Goal: Information Seeking & Learning: Learn about a topic

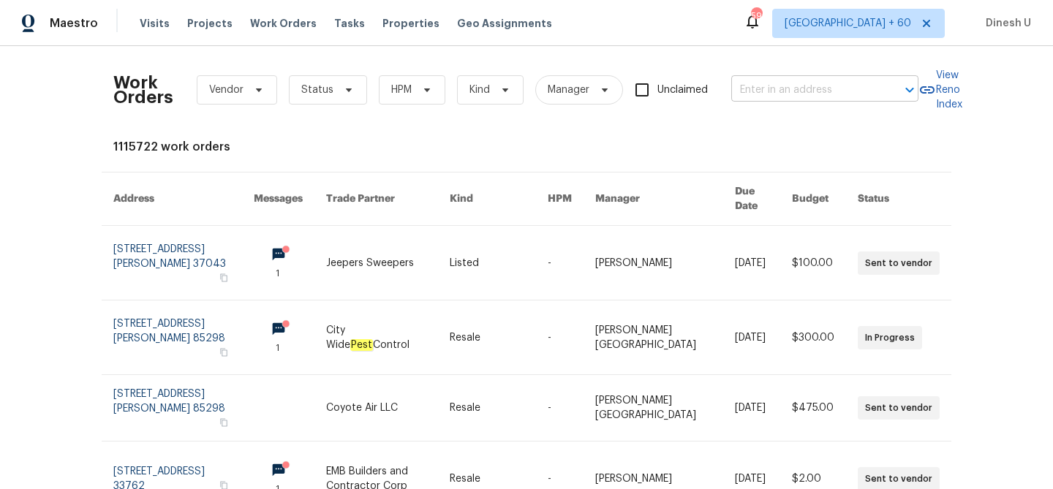
click at [764, 95] on input "text" at bounding box center [804, 90] width 146 height 23
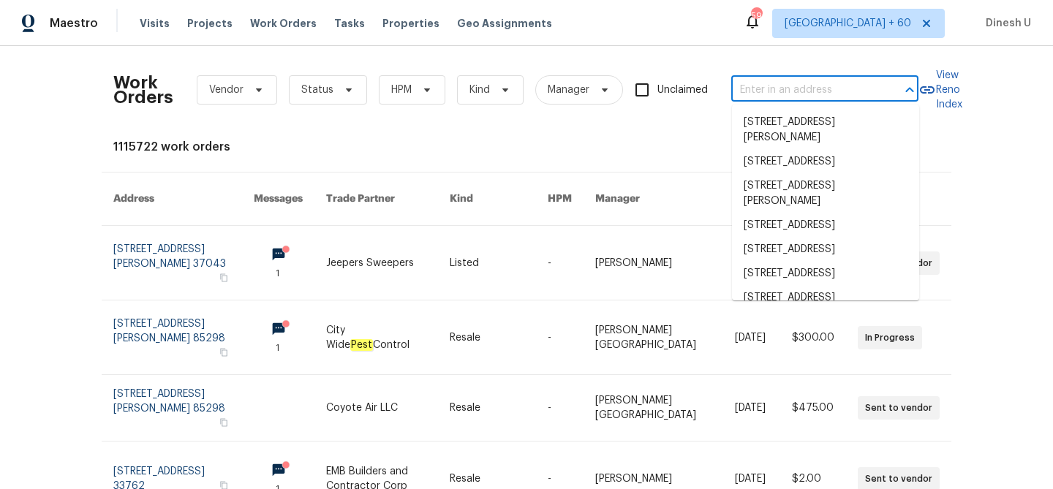
paste input "[STREET_ADDRESS]"
type input "[STREET_ADDRESS]"
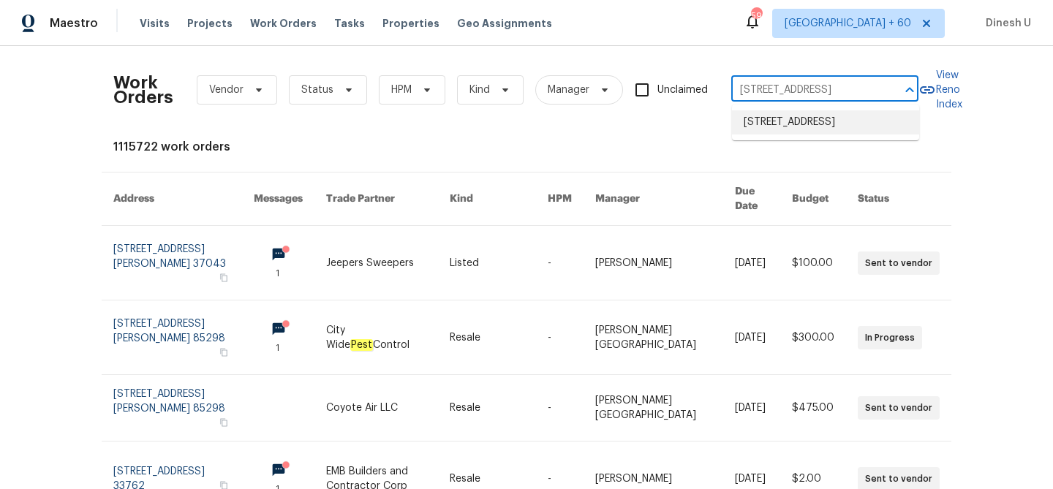
click at [767, 133] on li "[STREET_ADDRESS]" at bounding box center [825, 122] width 187 height 24
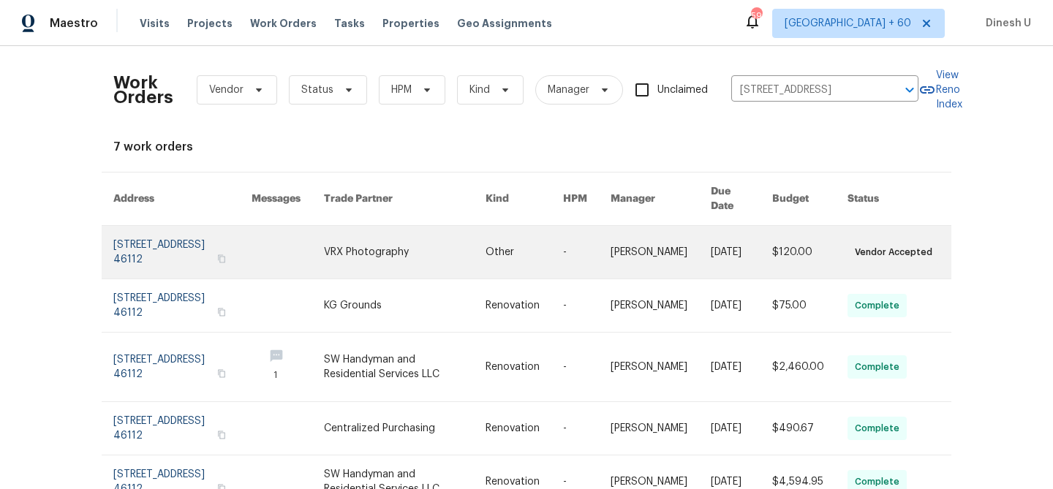
click at [159, 256] on link at bounding box center [182, 252] width 138 height 53
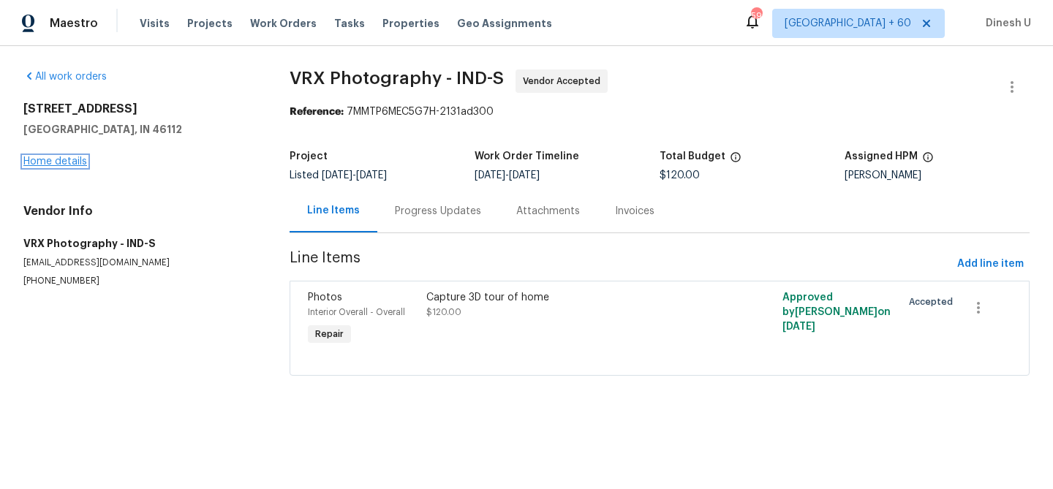
click at [60, 162] on link "Home details" at bounding box center [55, 161] width 64 height 10
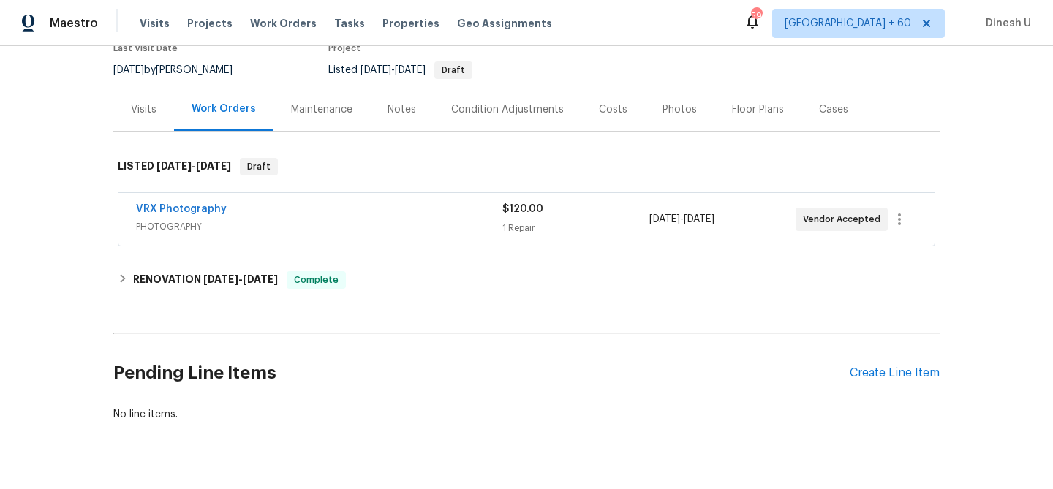
scroll to position [166, 0]
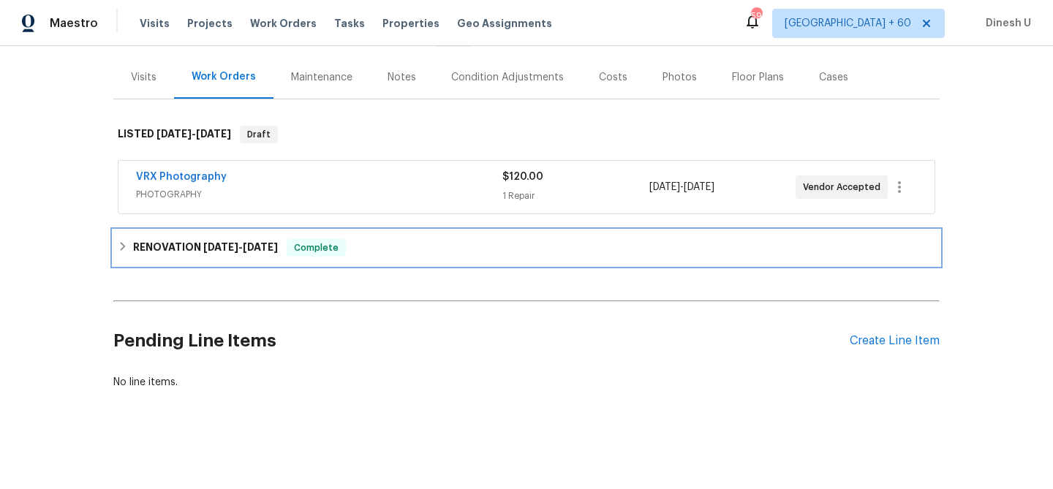
click at [291, 255] on div "RENOVATION [DATE] - [DATE] Complete" at bounding box center [527, 248] width 818 height 18
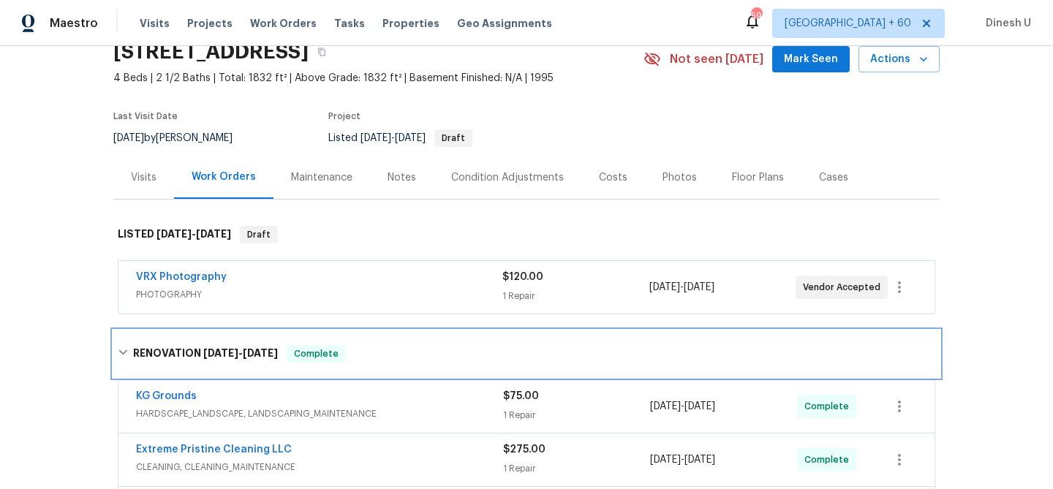
scroll to position [84, 0]
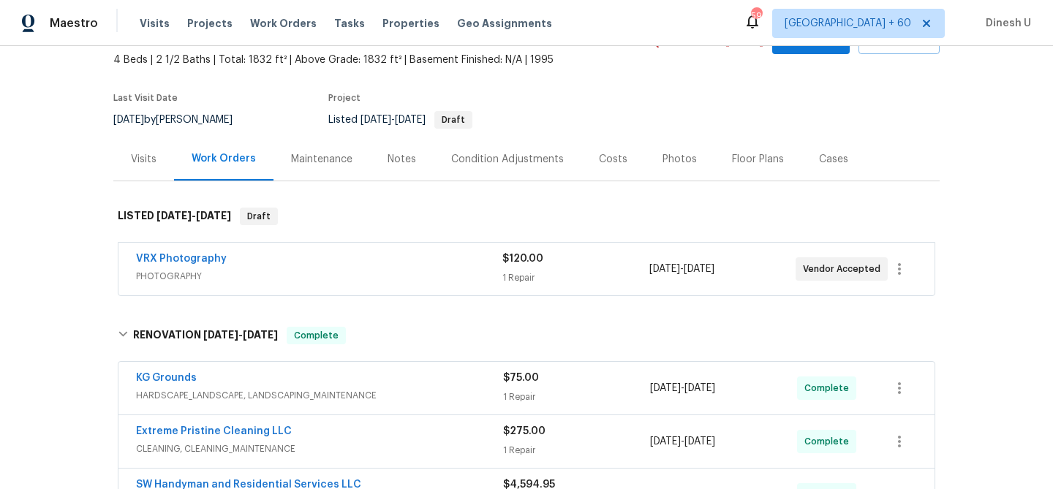
click at [516, 282] on div "1 Repair" at bounding box center [575, 278] width 146 height 15
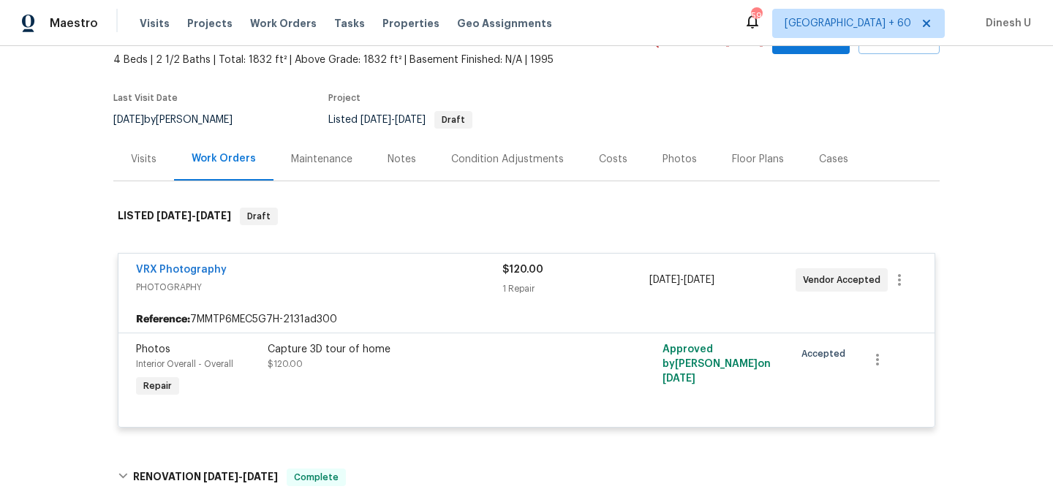
click at [146, 149] on div "Visits" at bounding box center [143, 158] width 61 height 43
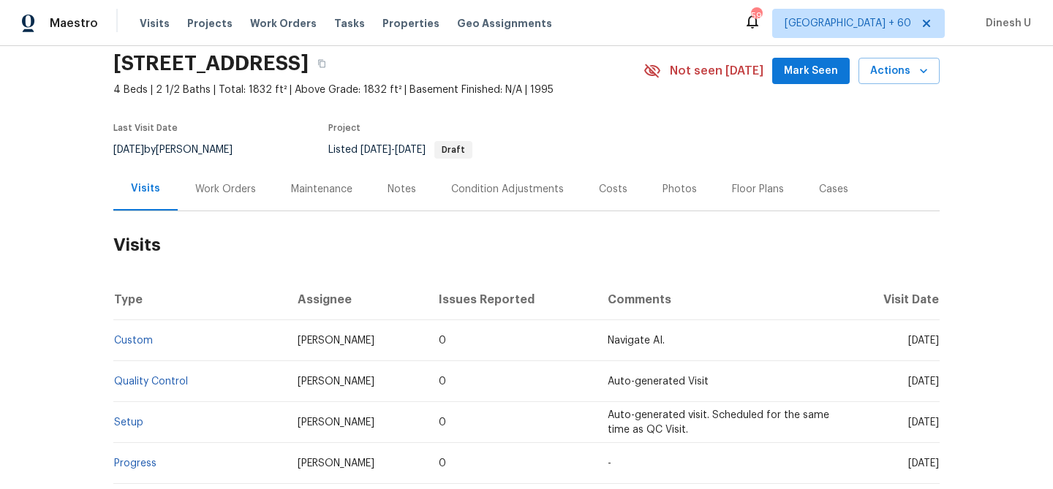
scroll to position [65, 0]
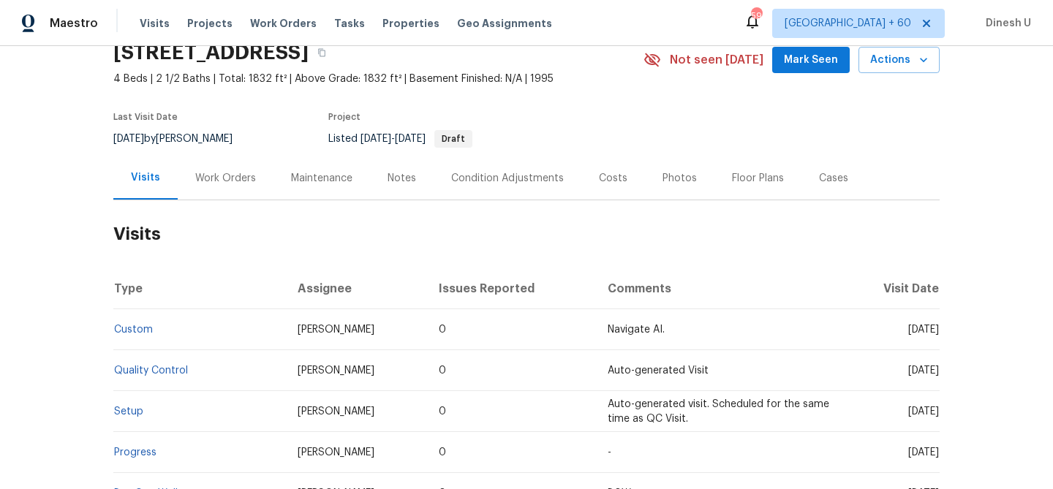
click at [212, 176] on div "Work Orders" at bounding box center [225, 178] width 61 height 15
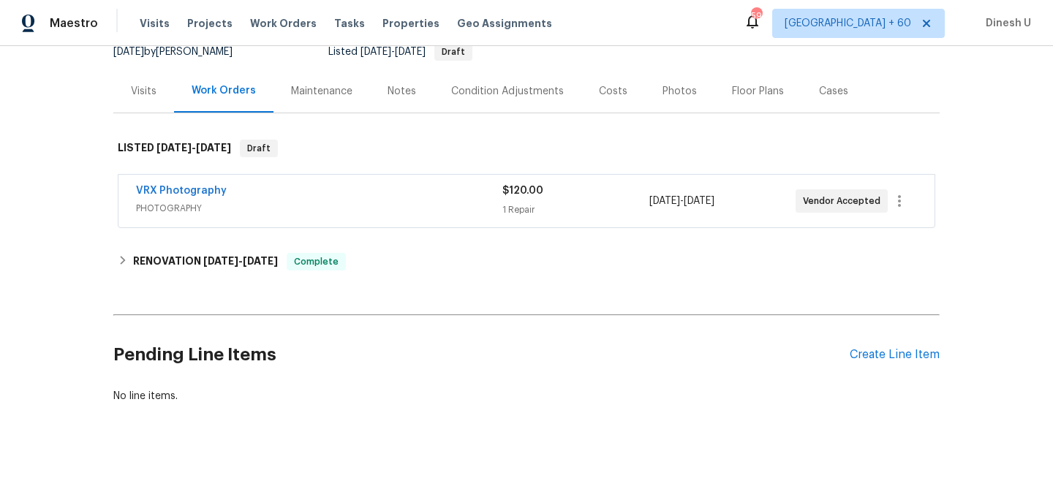
scroll to position [166, 0]
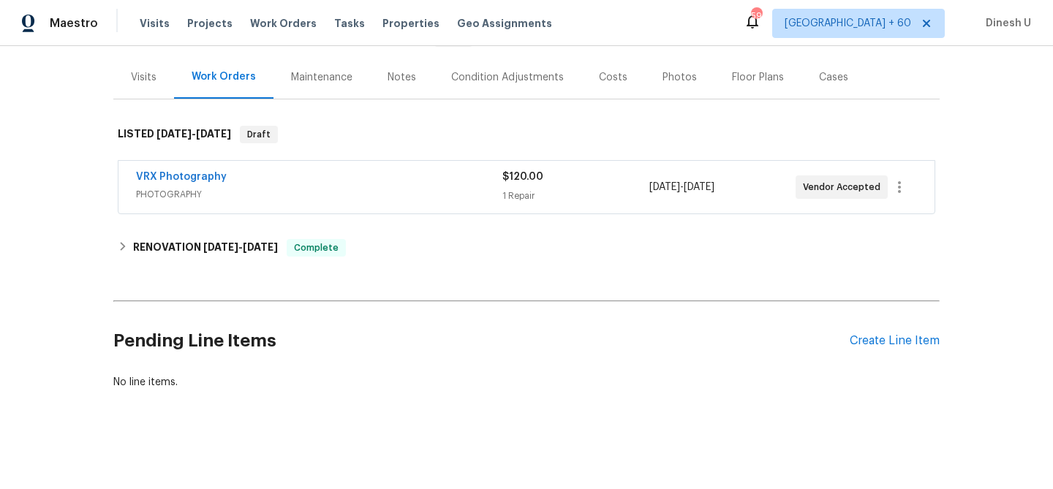
click at [498, 178] on div "VRX Photography" at bounding box center [319, 179] width 366 height 18
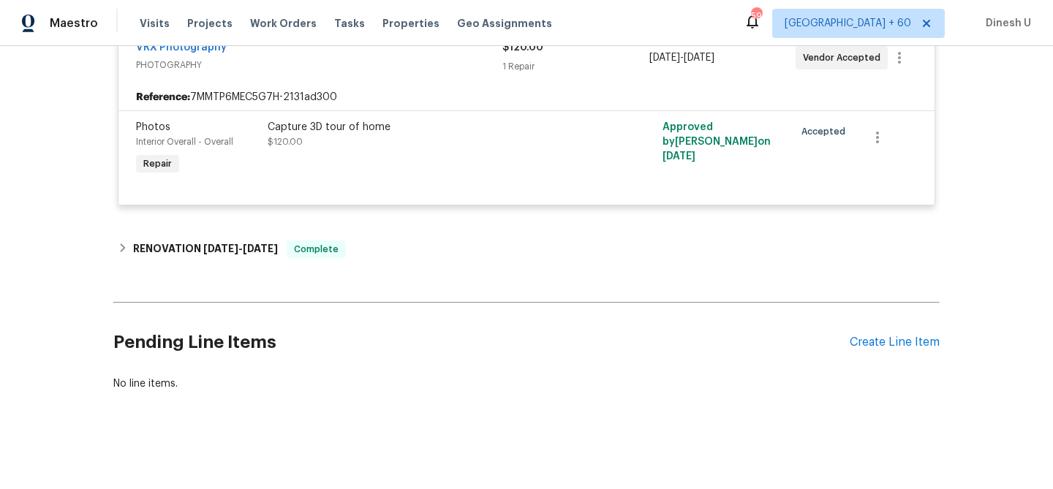
scroll to position [308, 0]
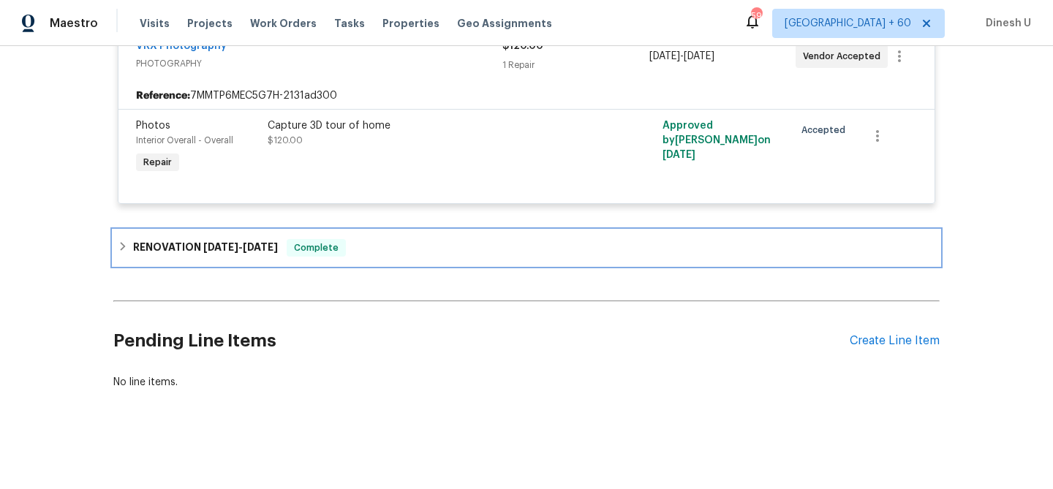
click at [231, 244] on span "[DATE]" at bounding box center [220, 247] width 35 height 10
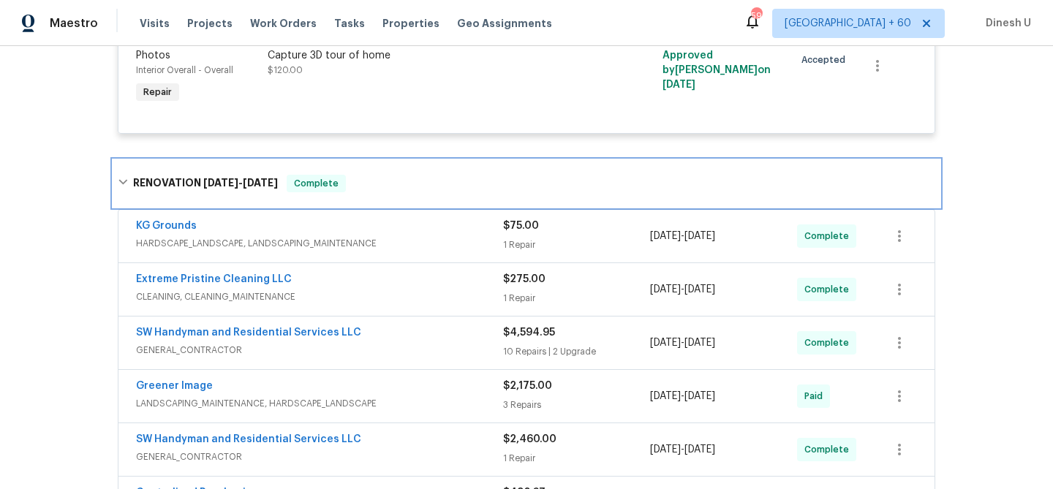
scroll to position [421, 0]
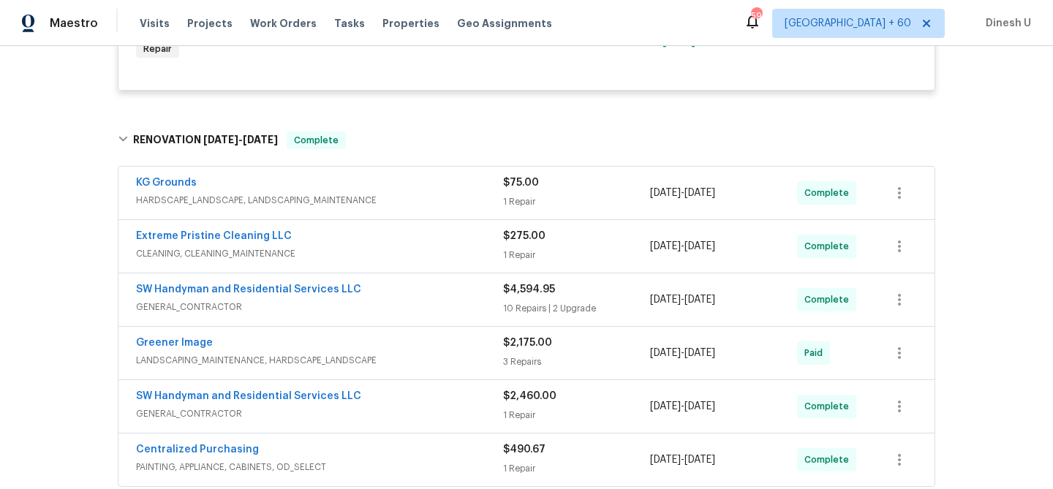
click at [515, 186] on span "$75.00" at bounding box center [521, 183] width 36 height 10
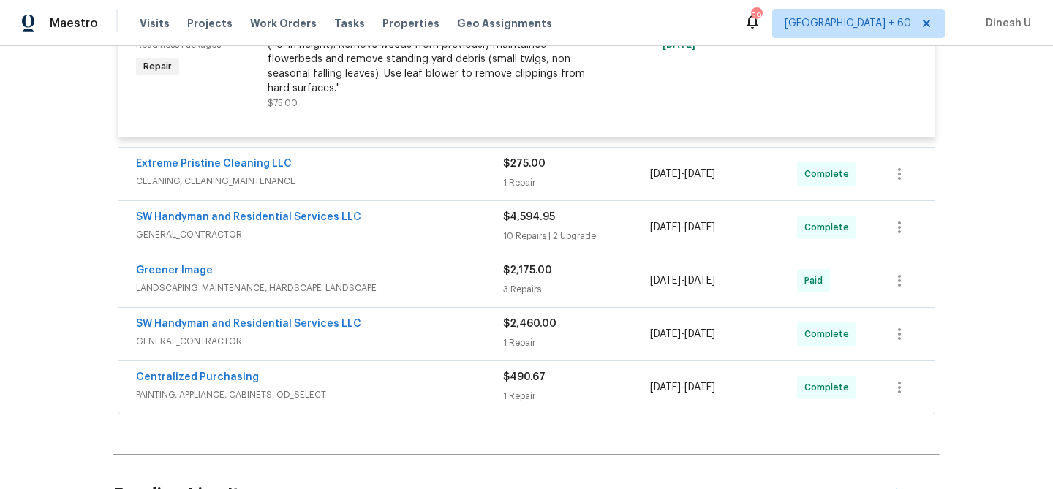
scroll to position [728, 0]
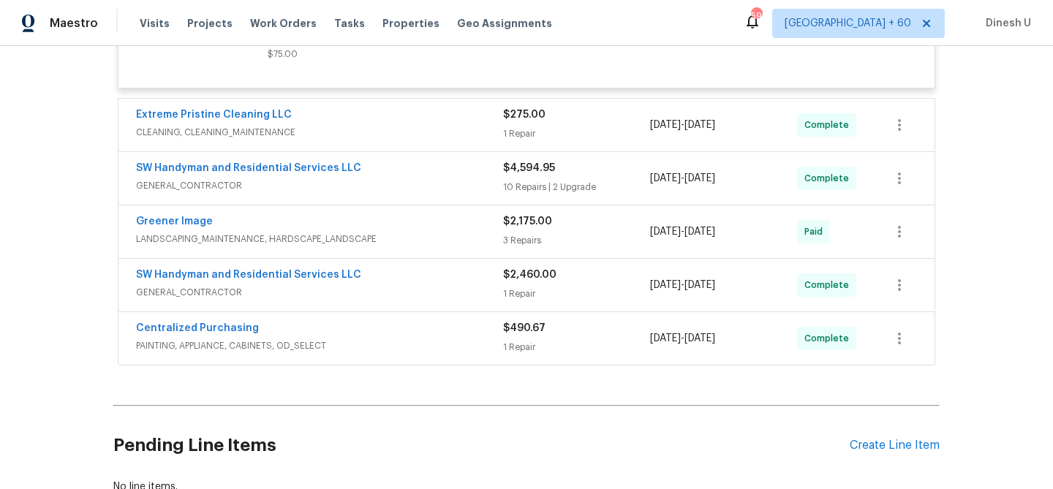
click at [496, 113] on div "Extreme Pristine Cleaning LLC" at bounding box center [319, 116] width 367 height 18
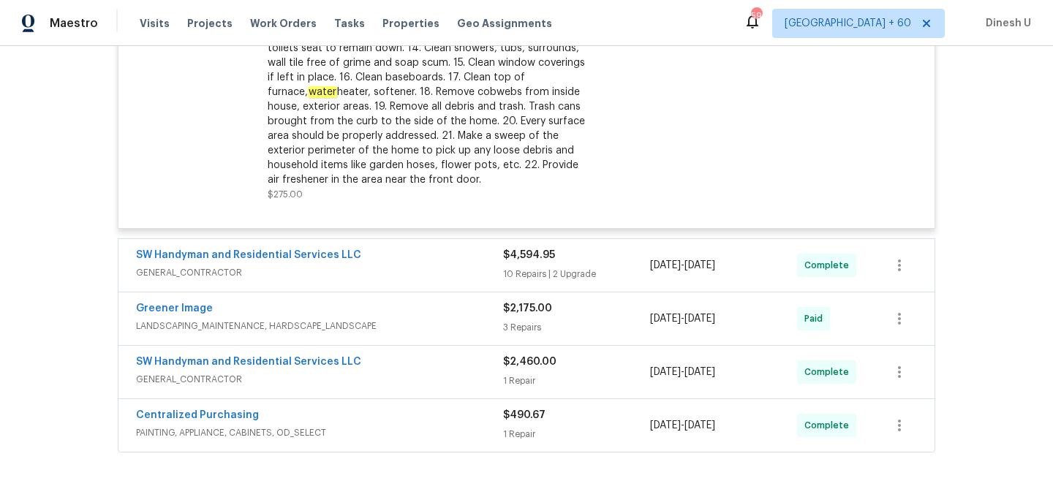
scroll to position [1074, 0]
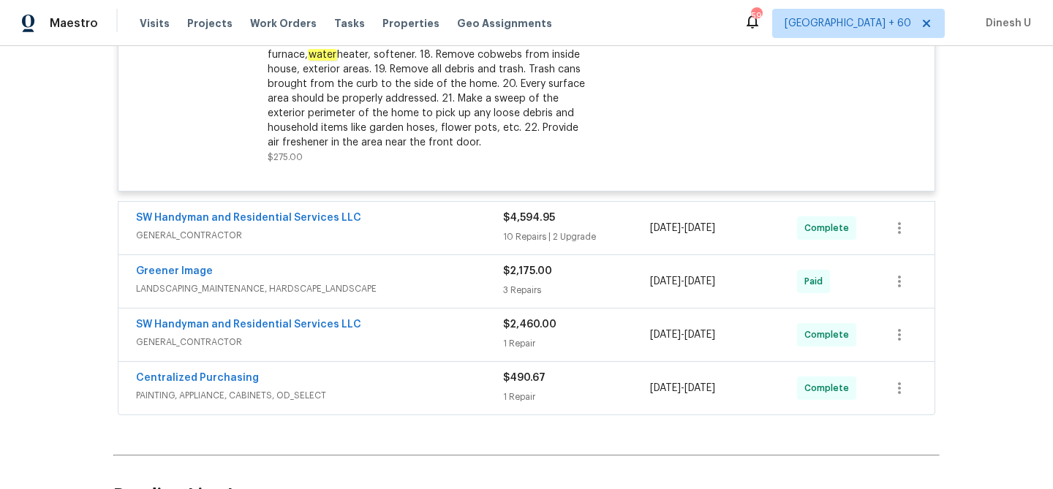
click at [533, 238] on div "10 Repairs | 2 Upgrade" at bounding box center [576, 237] width 147 height 15
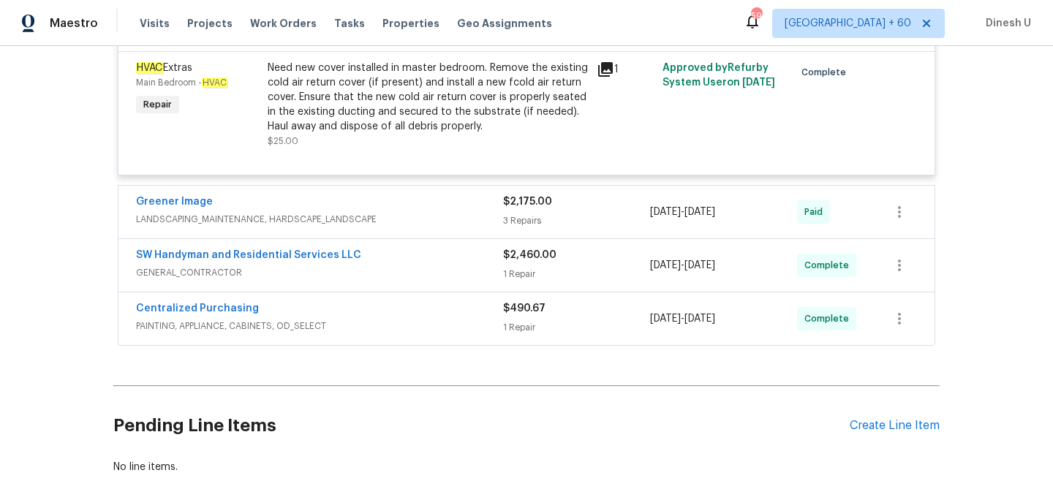
scroll to position [2867, 0]
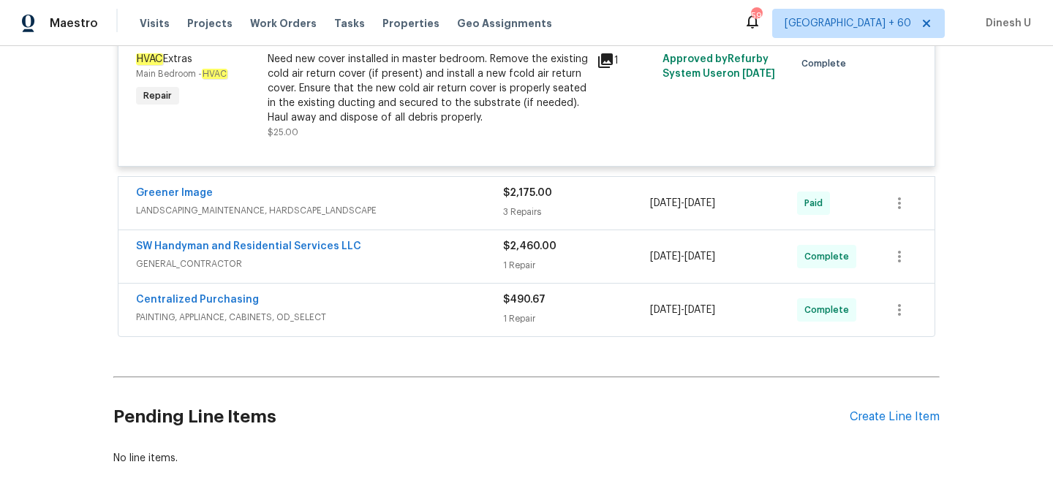
click at [518, 205] on div "3 Repairs" at bounding box center [576, 212] width 147 height 15
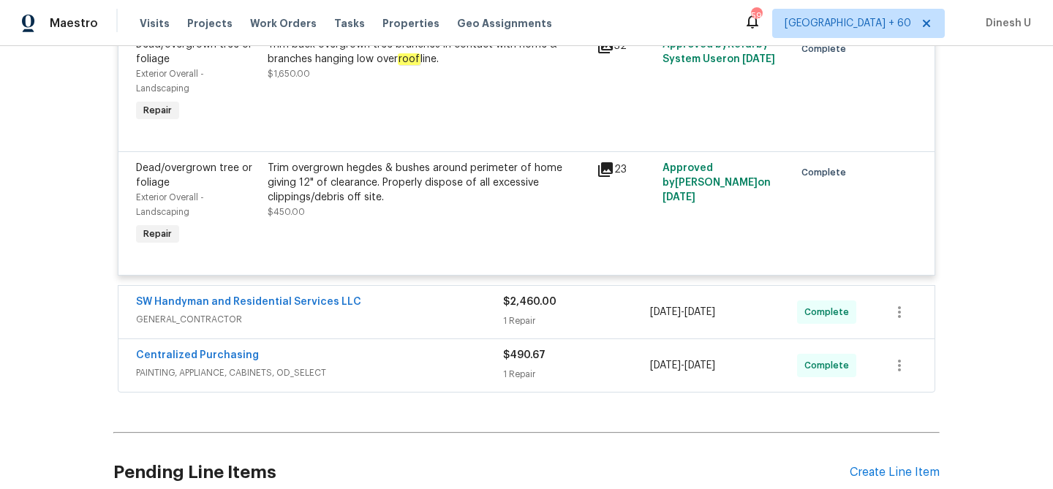
scroll to position [3289, 0]
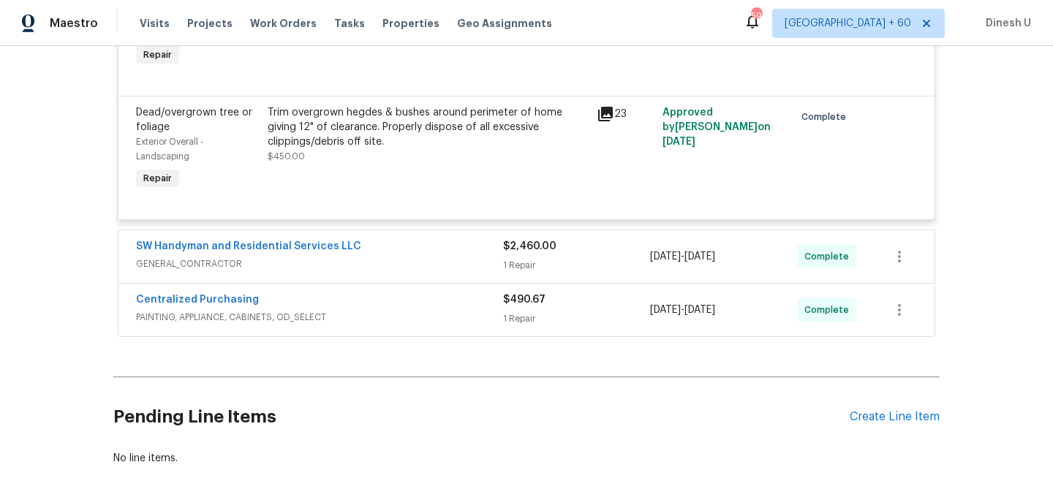
click at [523, 258] on div "1 Repair" at bounding box center [576, 265] width 147 height 15
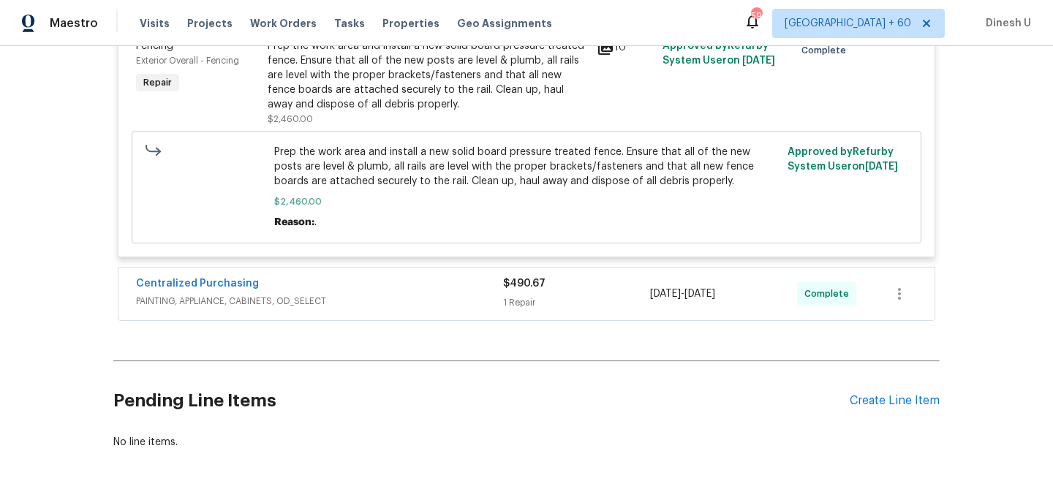
scroll to position [3574, 0]
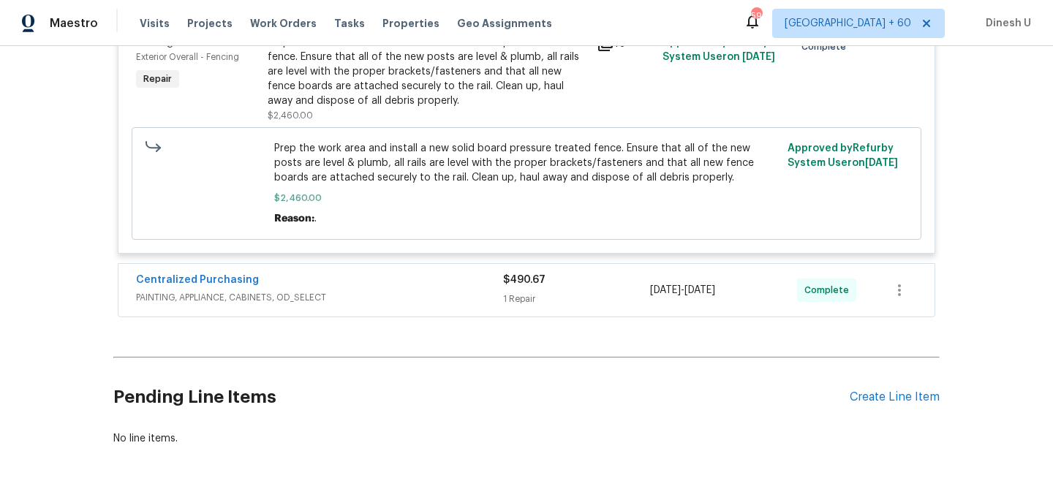
click at [524, 297] on div "1 Repair" at bounding box center [576, 299] width 147 height 15
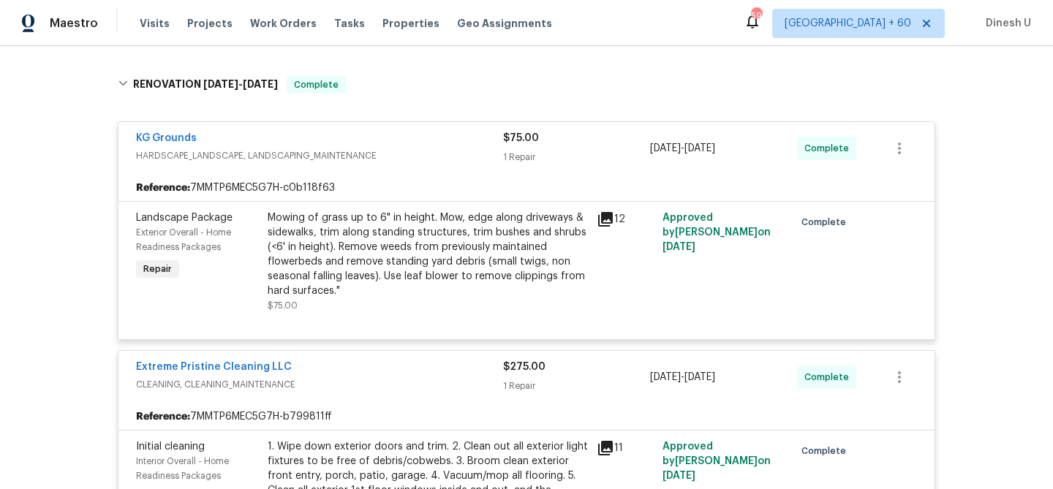
scroll to position [0, 0]
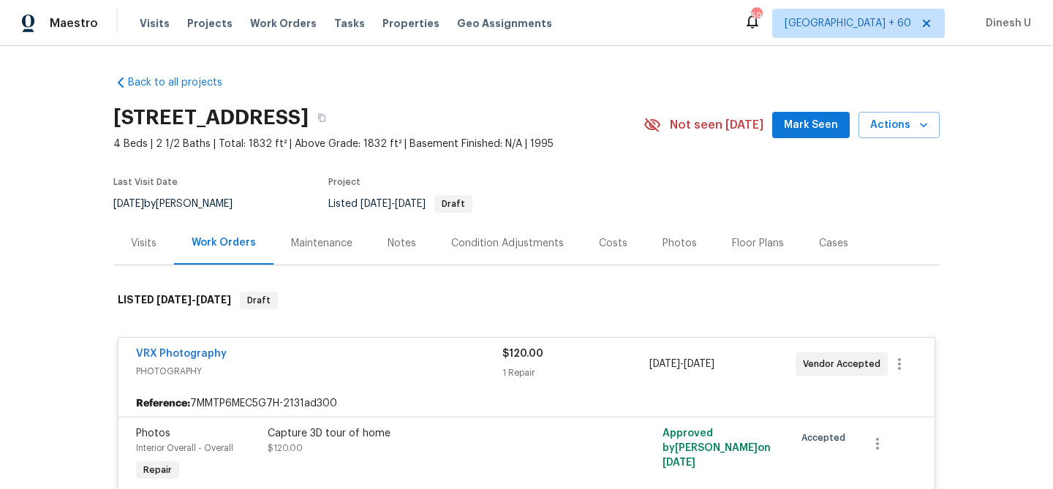
click at [139, 237] on div "Visits" at bounding box center [144, 243] width 26 height 15
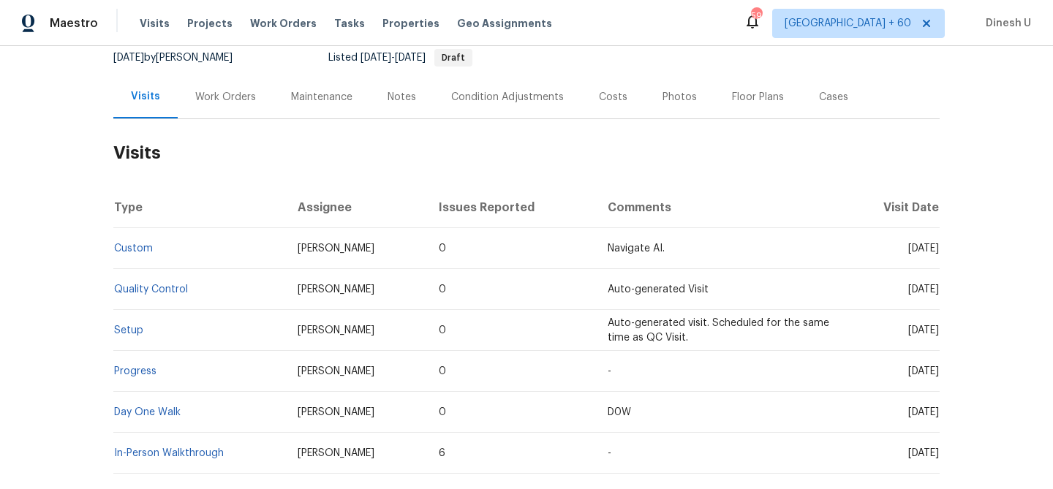
scroll to position [230, 0]
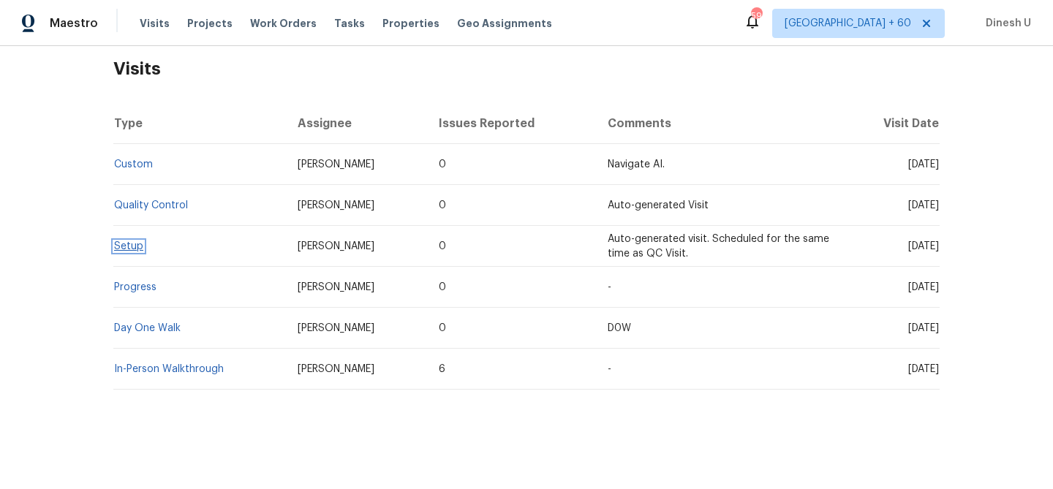
click at [129, 246] on link "Setup" at bounding box center [128, 246] width 29 height 10
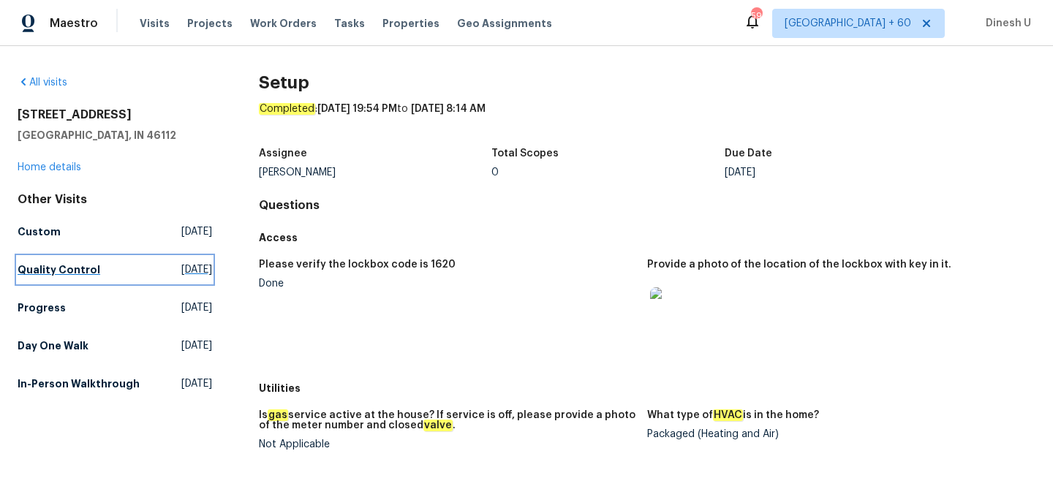
click at [181, 271] on span "[DATE]" at bounding box center [196, 270] width 31 height 15
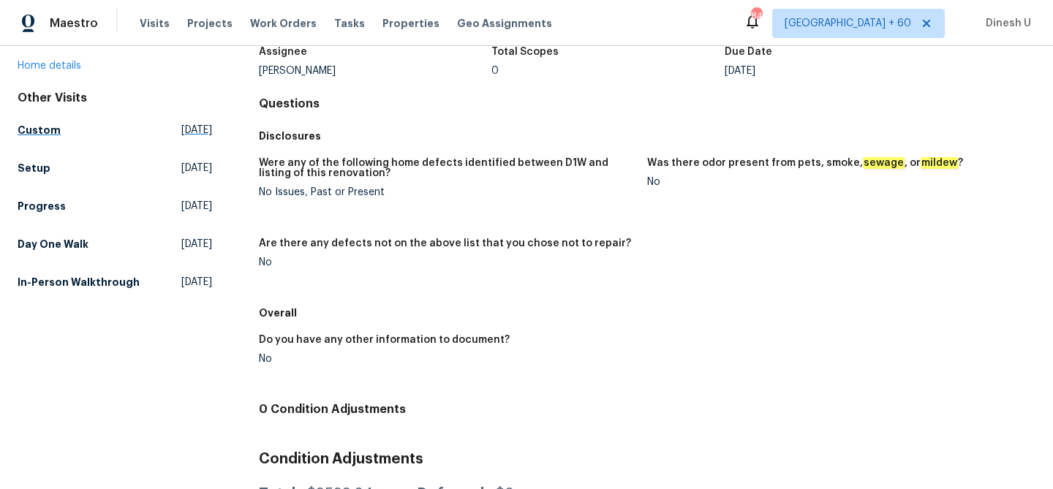
scroll to position [119, 0]
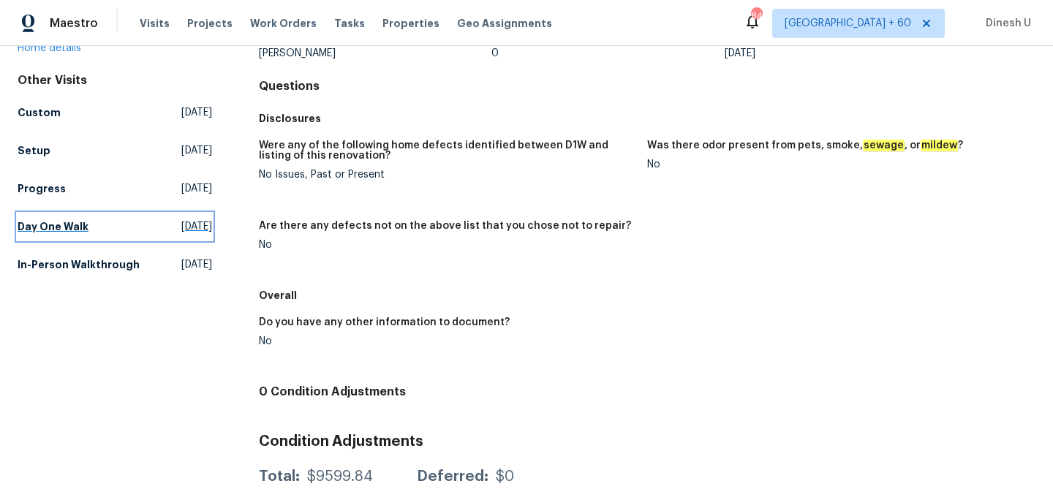
click at [181, 230] on span "[DATE]" at bounding box center [196, 226] width 31 height 15
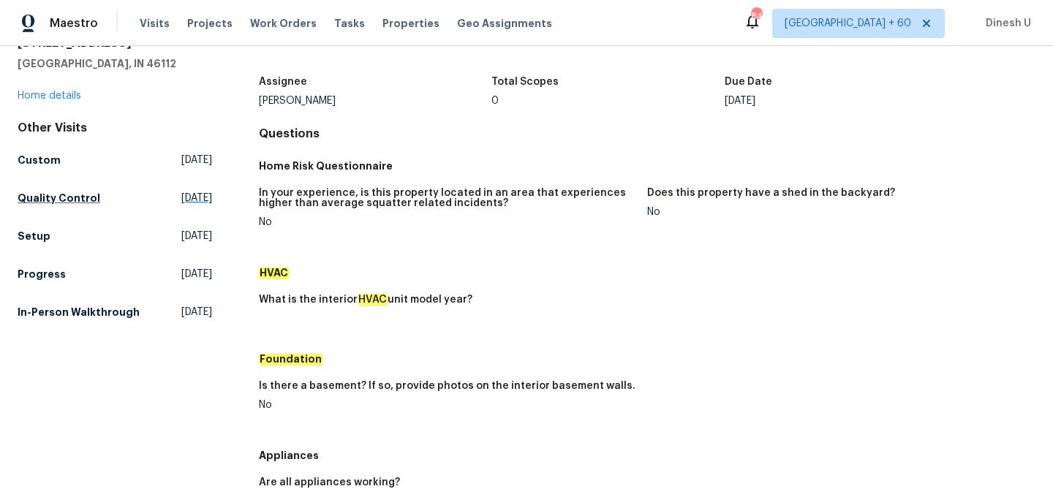
scroll to position [83, 0]
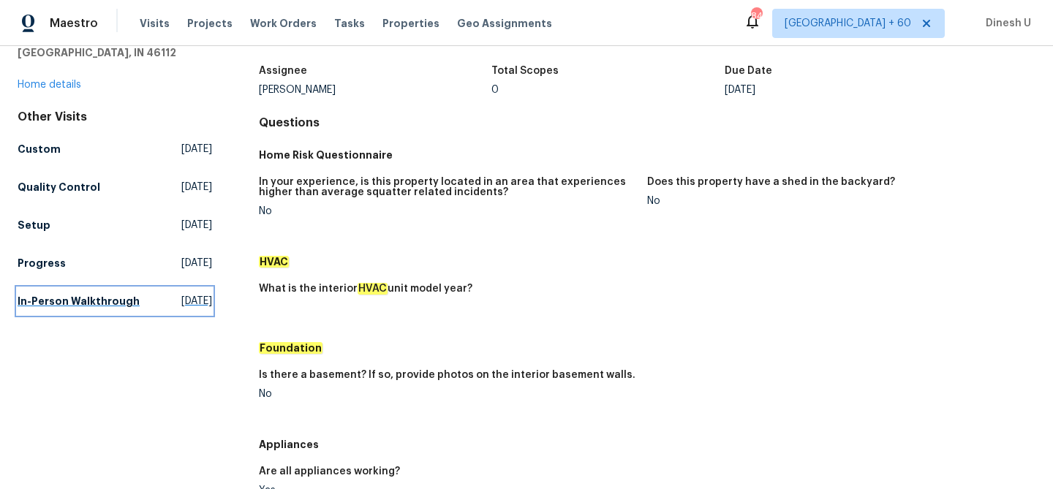
click at [181, 298] on span "[DATE]" at bounding box center [196, 301] width 31 height 15
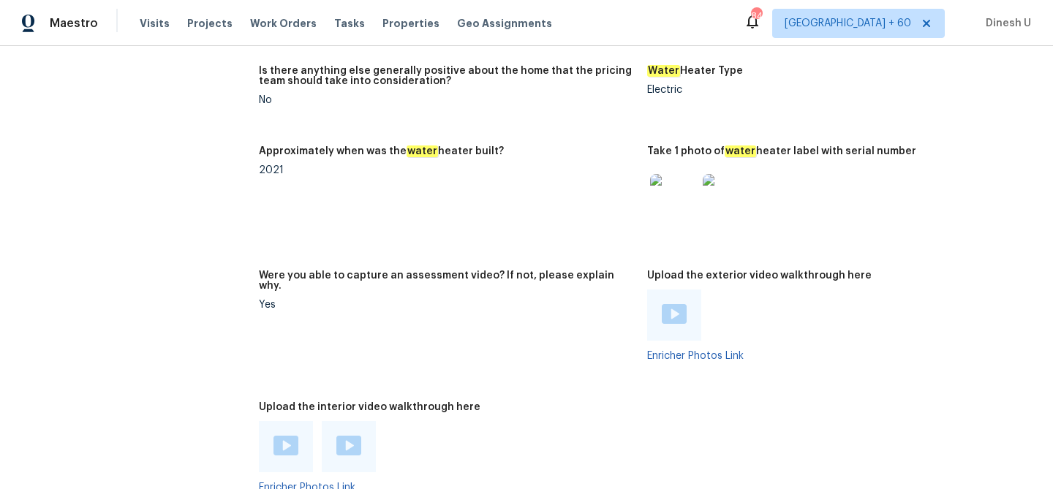
scroll to position [2593, 0]
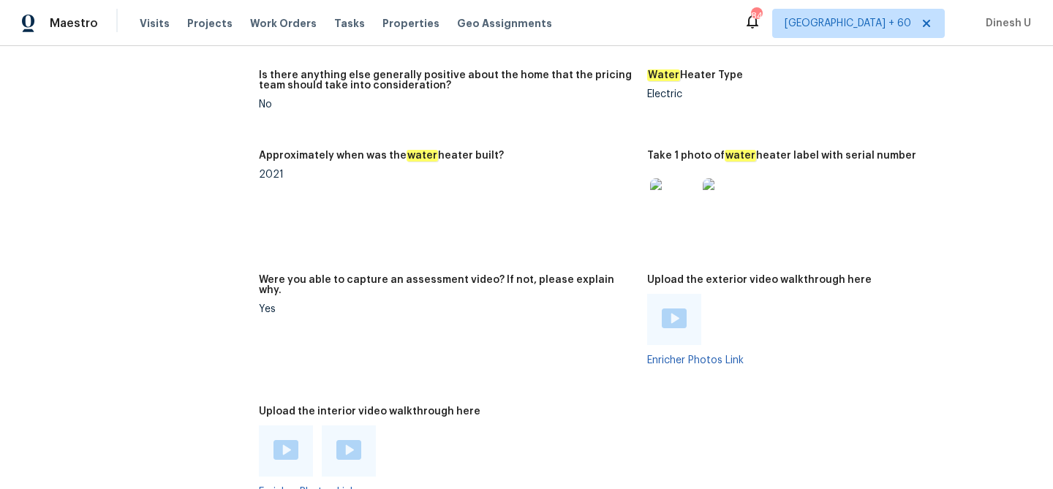
click at [736, 178] on img at bounding box center [726, 201] width 47 height 47
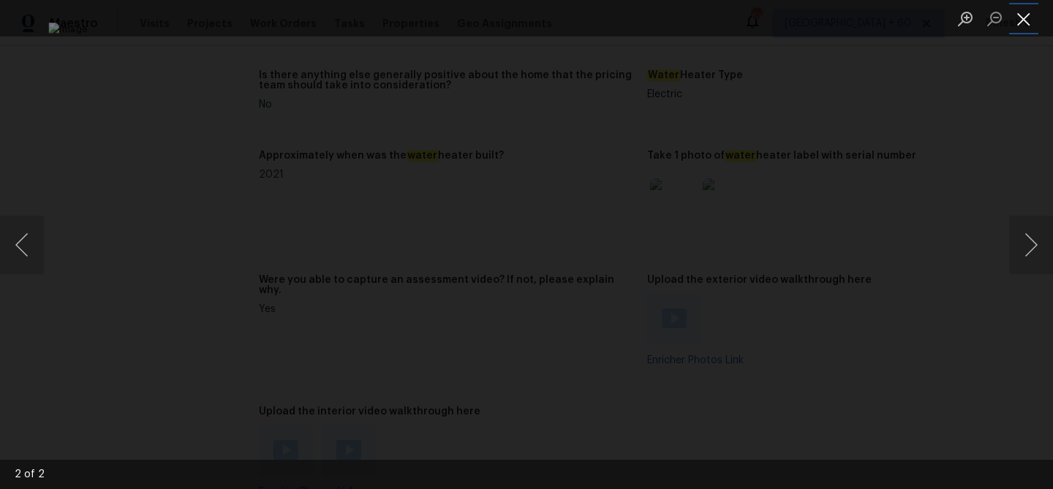
click at [1027, 11] on button "Close lightbox" at bounding box center [1023, 19] width 29 height 26
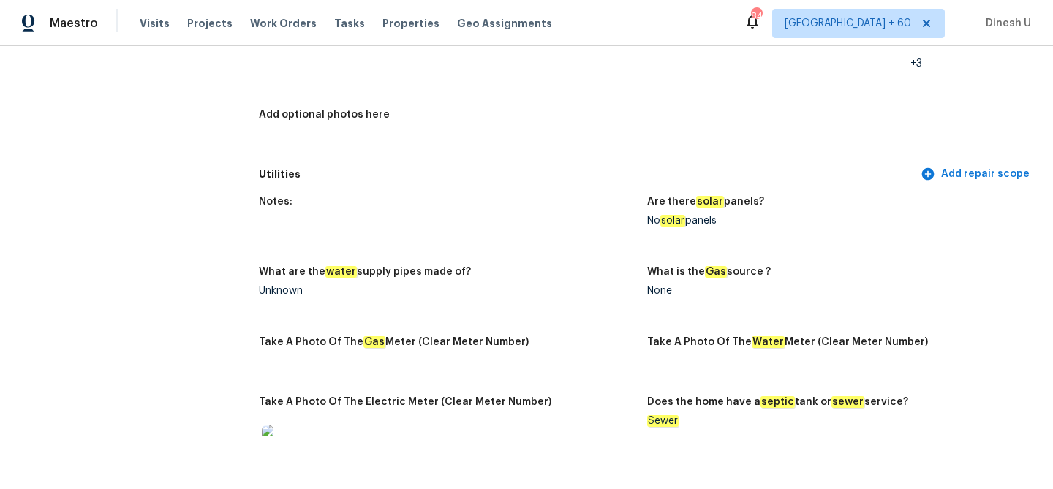
scroll to position [834, 0]
